Goal: Information Seeking & Learning: Learn about a topic

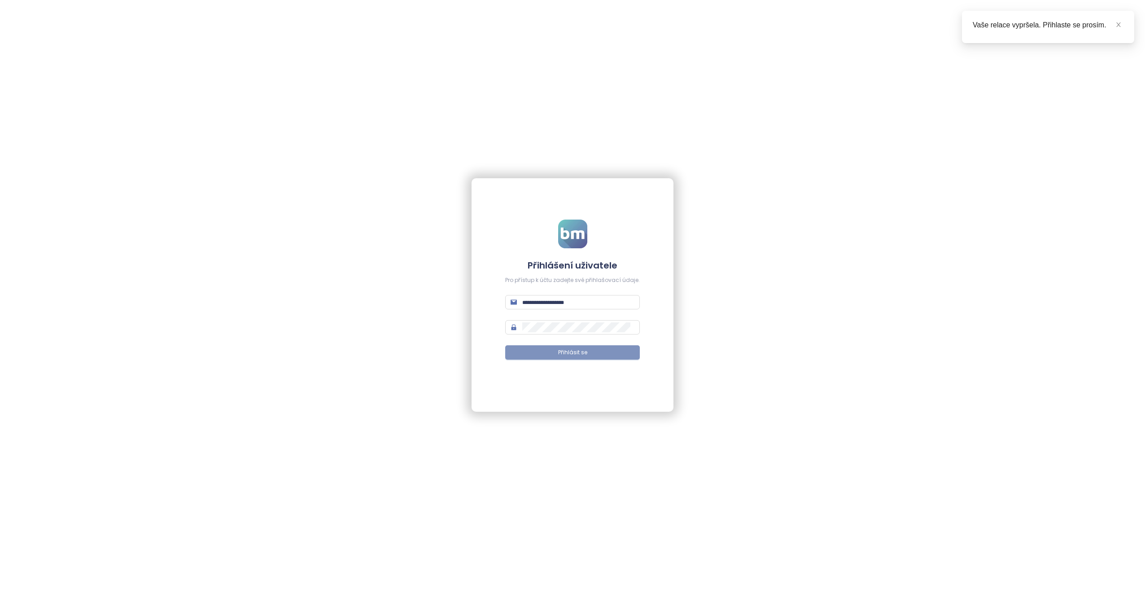
type input "**********"
click at [583, 353] on span "Přihlásit se" at bounding box center [572, 352] width 29 height 9
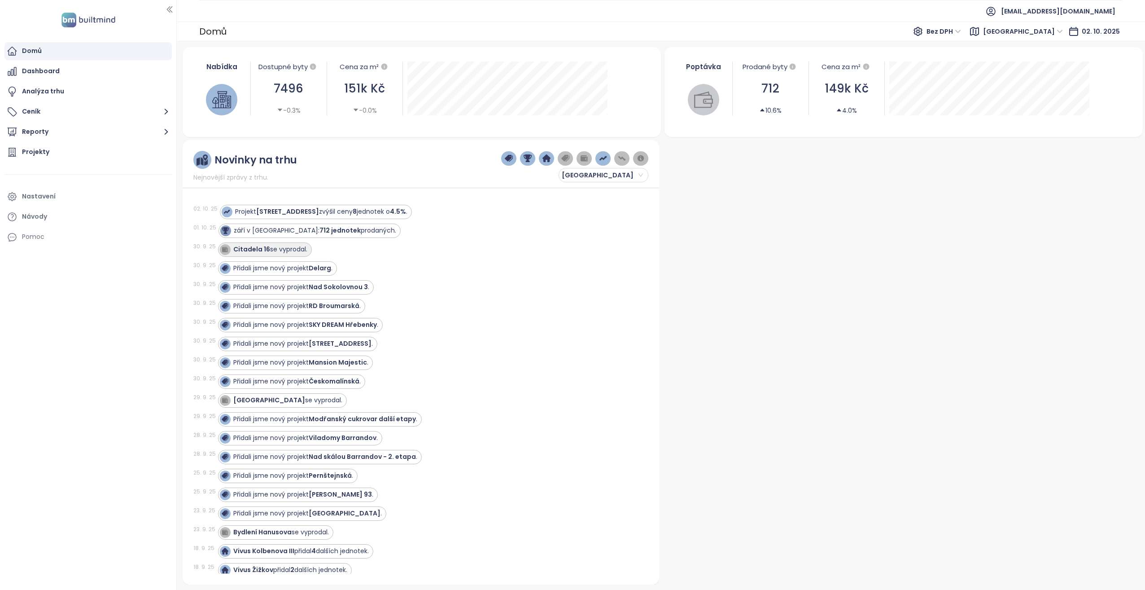
click at [245, 244] on div "Citadela 16 se vyprodal." at bounding box center [264, 249] width 88 height 11
click at [247, 247] on strong "Citadela 16" at bounding box center [251, 249] width 37 height 9
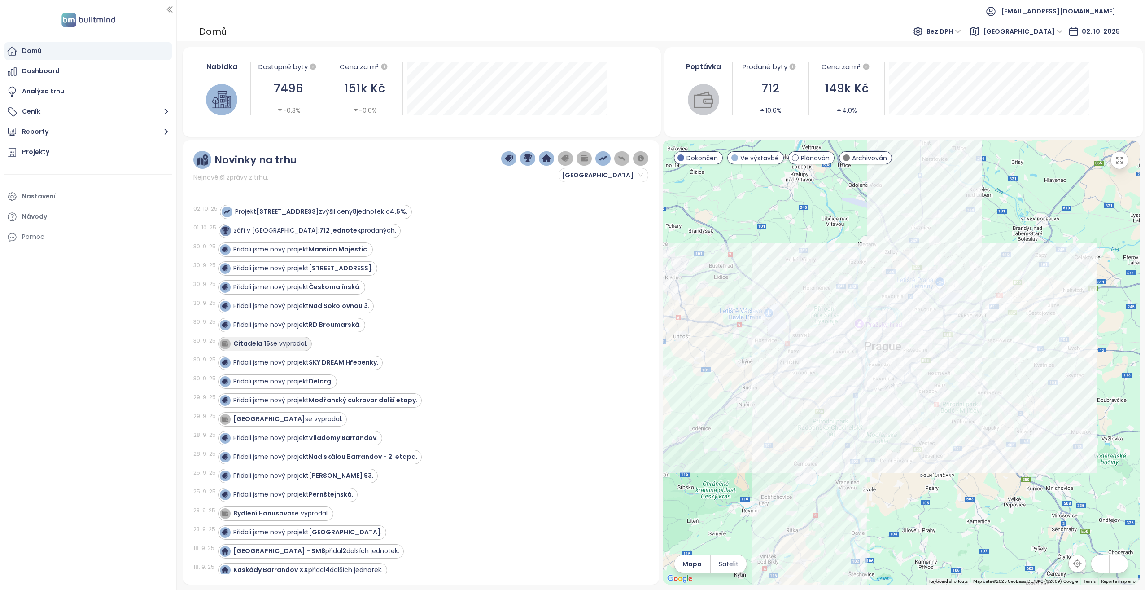
click at [256, 342] on strong "Citadela 16" at bounding box center [251, 343] width 37 height 9
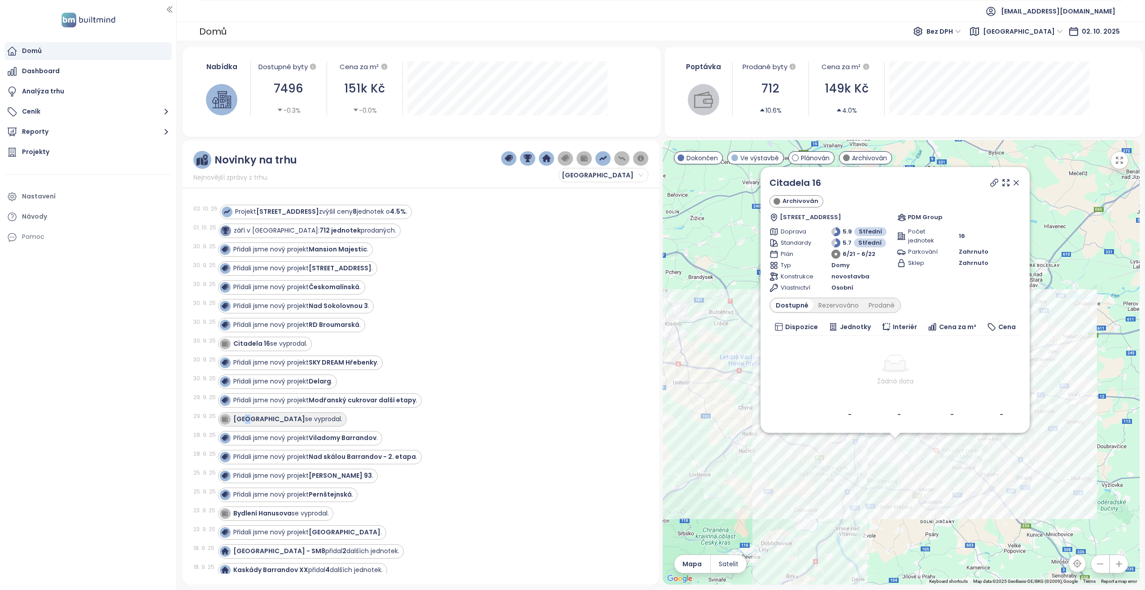
click at [245, 417] on strong "[GEOGRAPHIC_DATA]" at bounding box center [269, 418] width 72 height 9
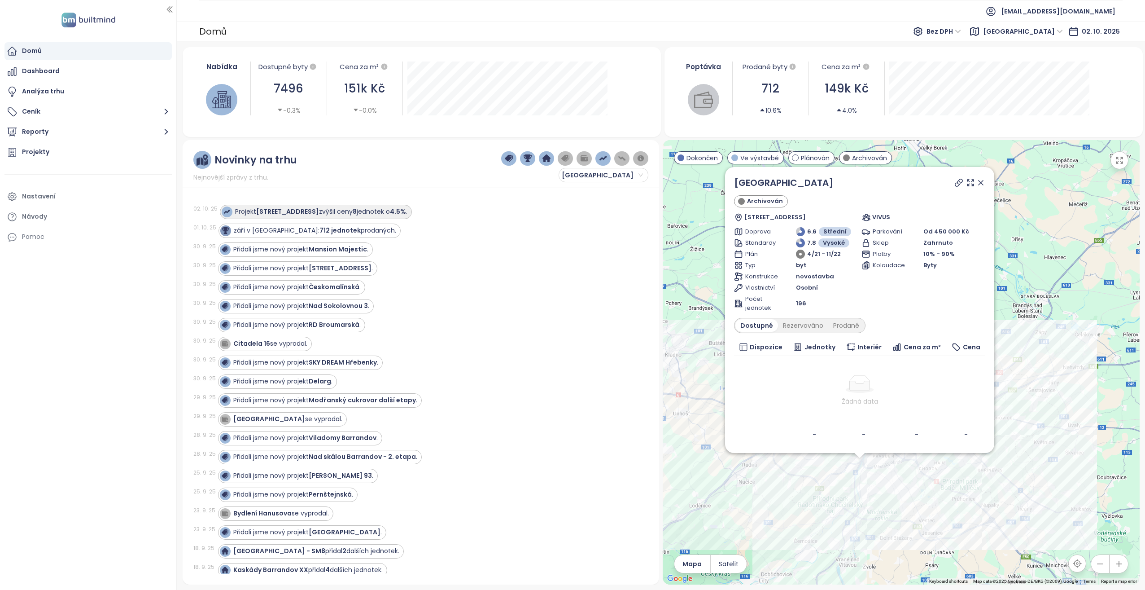
click at [280, 209] on strong "[STREET_ADDRESS]" at bounding box center [287, 211] width 63 height 9
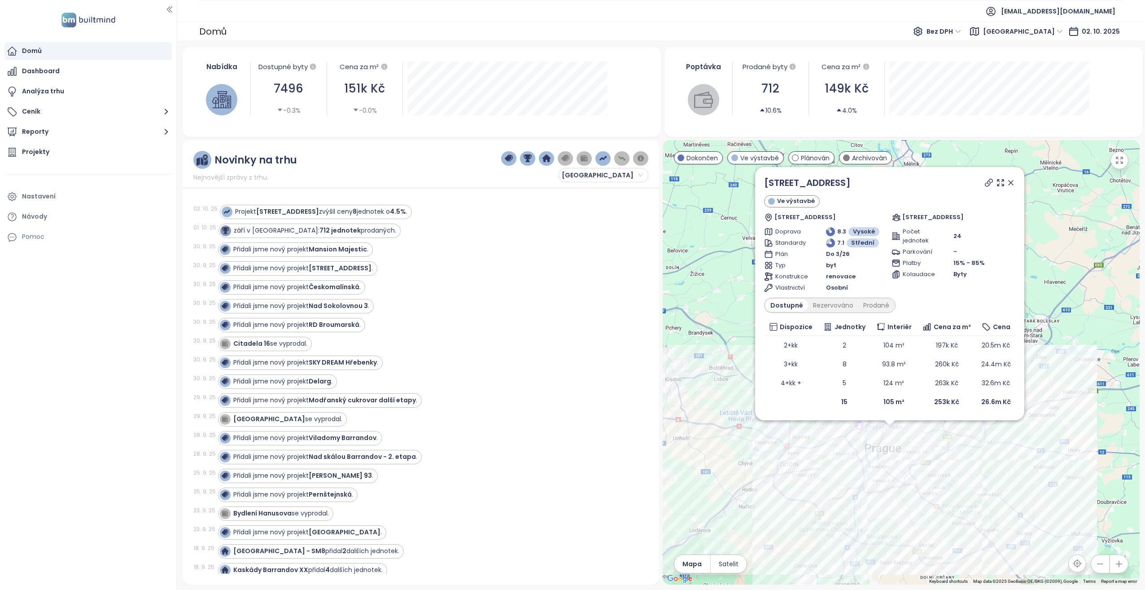
click at [991, 189] on div "Slavíkova 6 Ve výstavbě Slavíkova 1571/6, Vinohrady, 130 00 Praha-Praha 3, Czec…" at bounding box center [889, 199] width 251 height 46
click at [989, 188] on div at bounding box center [999, 182] width 32 height 13
click at [986, 184] on icon at bounding box center [989, 182] width 9 height 9
